Goal: Check status: Check status

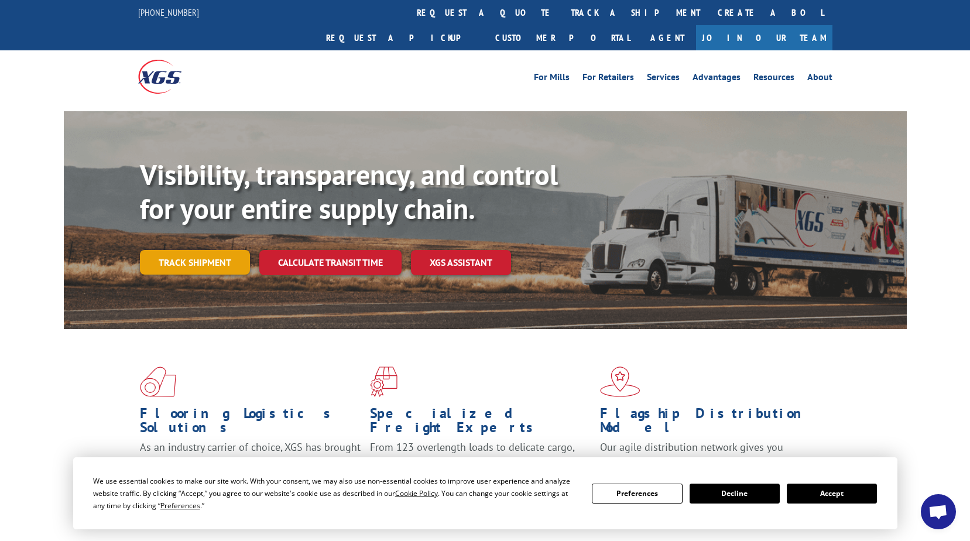
click at [190, 250] on link "Track shipment" at bounding box center [195, 262] width 110 height 25
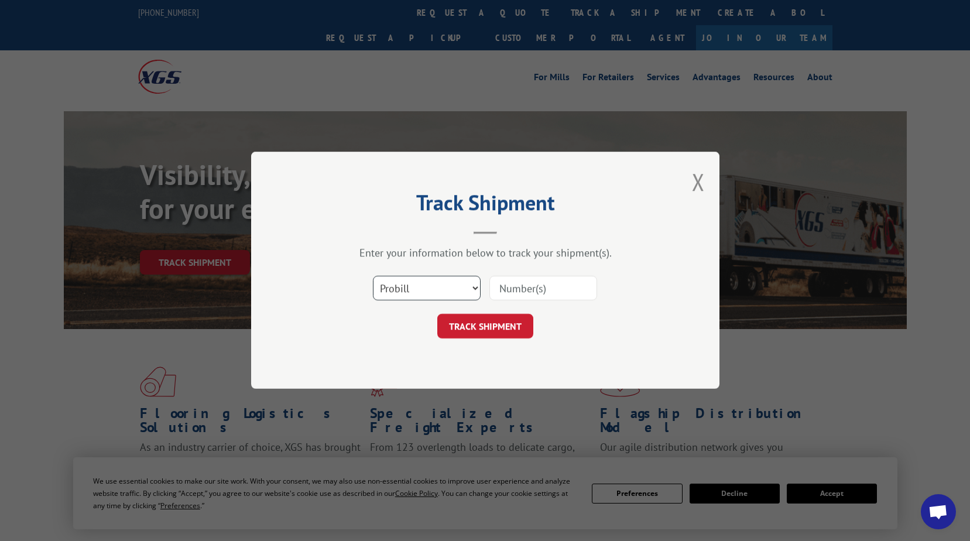
click at [390, 293] on select "Select category... Probill BOL PO" at bounding box center [427, 288] width 108 height 25
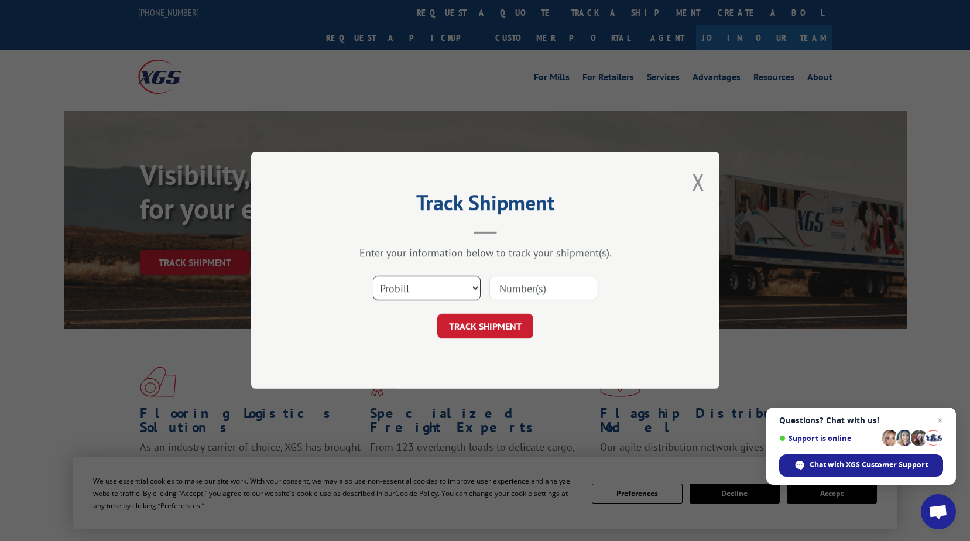
select select "bol"
click at [373, 276] on select "Select category... Probill BOL PO" at bounding box center [427, 288] width 108 height 25
click at [507, 288] on input at bounding box center [543, 288] width 108 height 25
type input "291733, 5163144, 6008368"
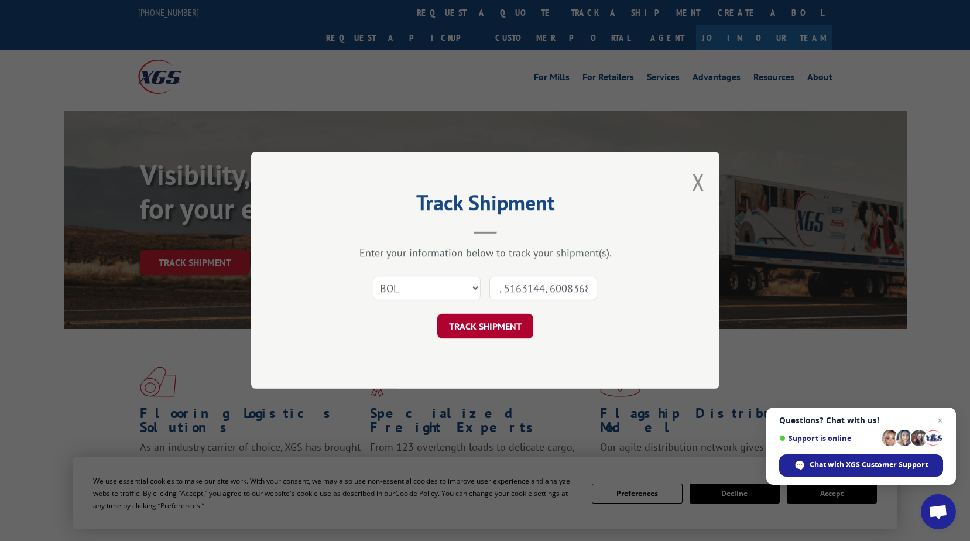
scroll to position [0, 0]
click at [473, 325] on button "TRACK SHIPMENT" at bounding box center [485, 326] width 96 height 25
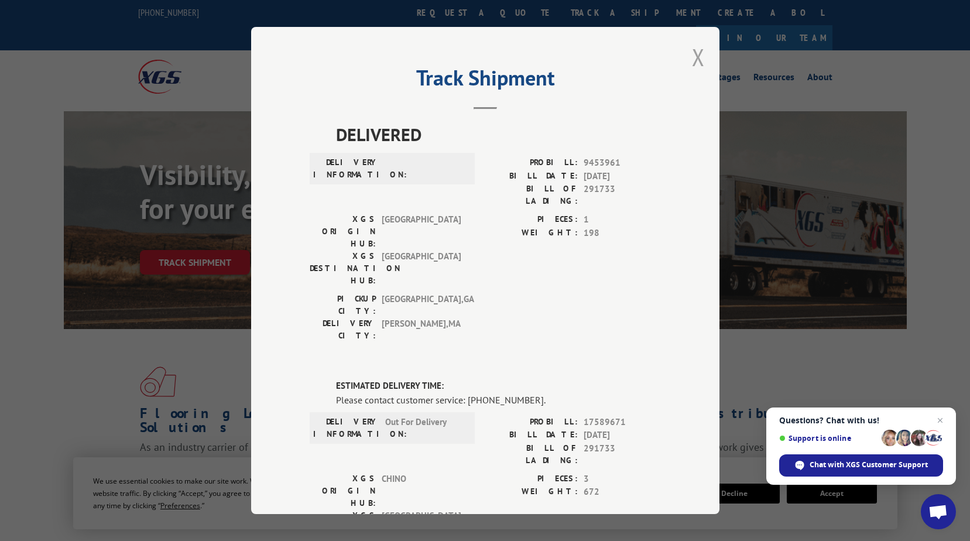
click at [698, 58] on button "Close modal" at bounding box center [698, 57] width 13 height 31
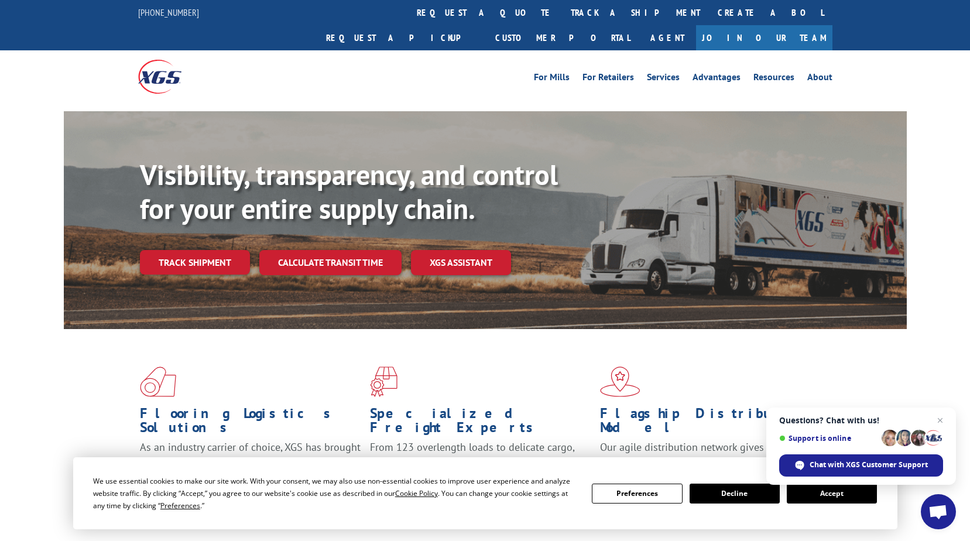
click at [726, 493] on button "Decline" at bounding box center [734, 493] width 90 height 20
